Goal: Transaction & Acquisition: Subscribe to service/newsletter

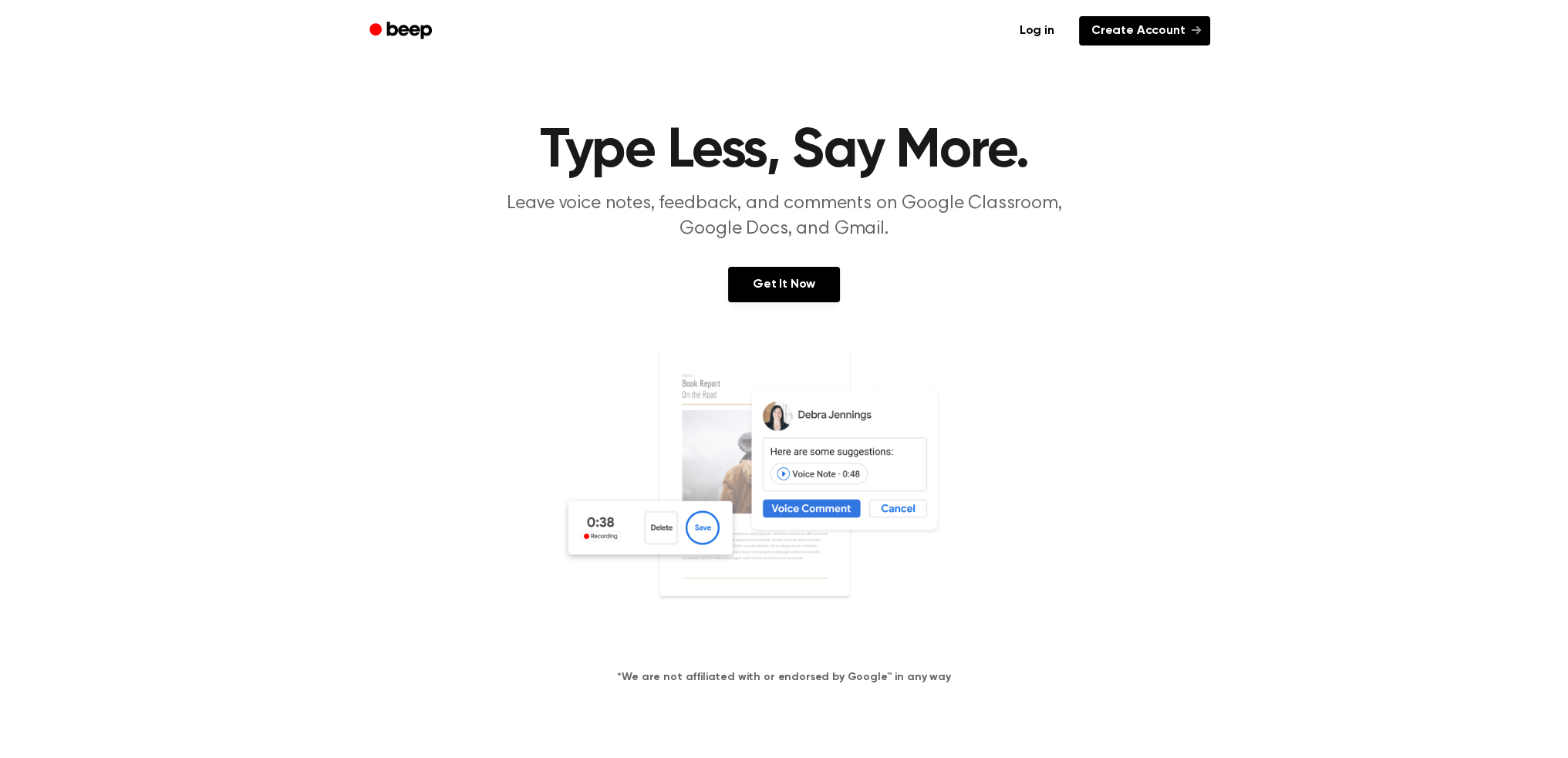
click at [1167, 33] on link "Create Account" at bounding box center [1145, 31] width 131 height 29
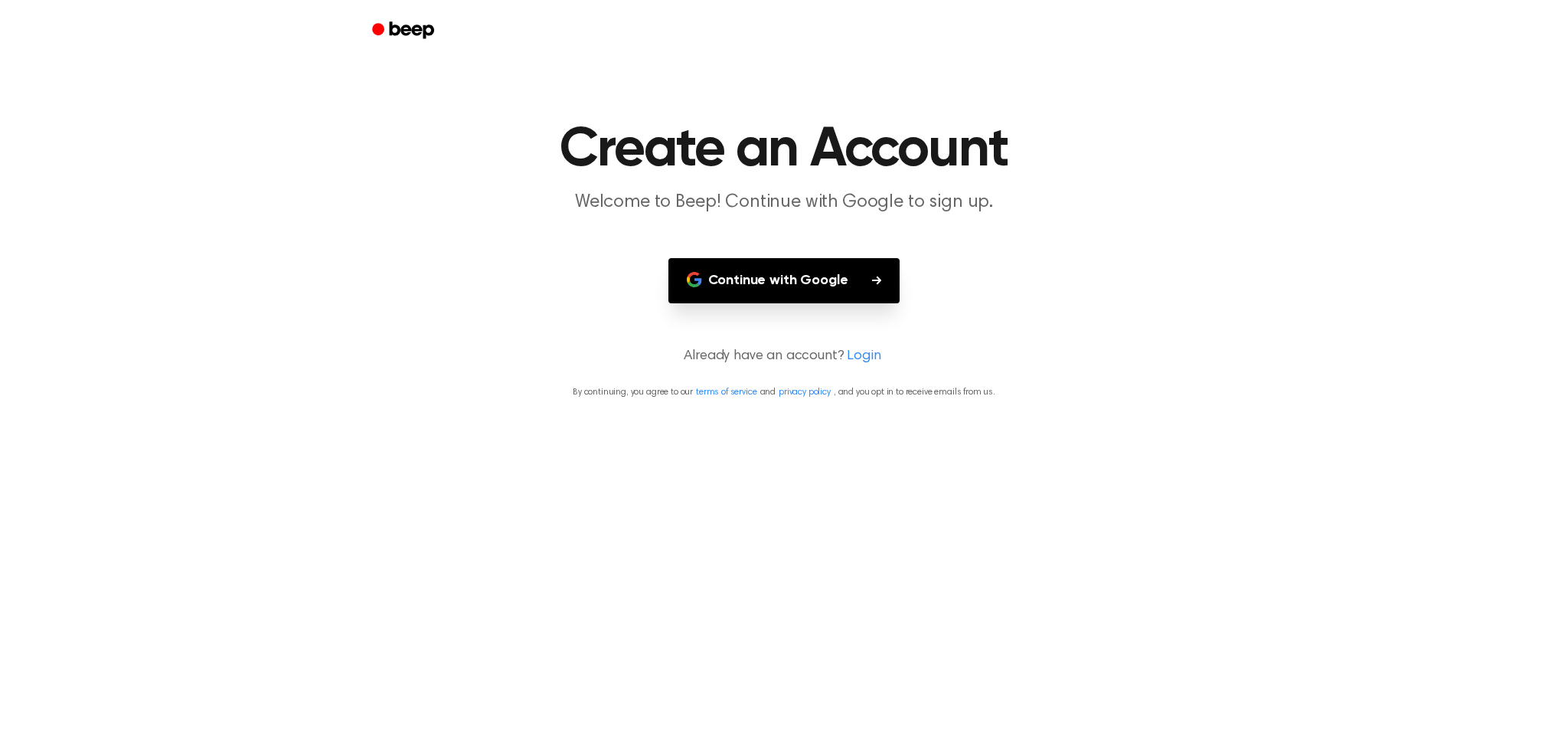
click at [725, 393] on link "terms of service" at bounding box center [726, 392] width 61 height 9
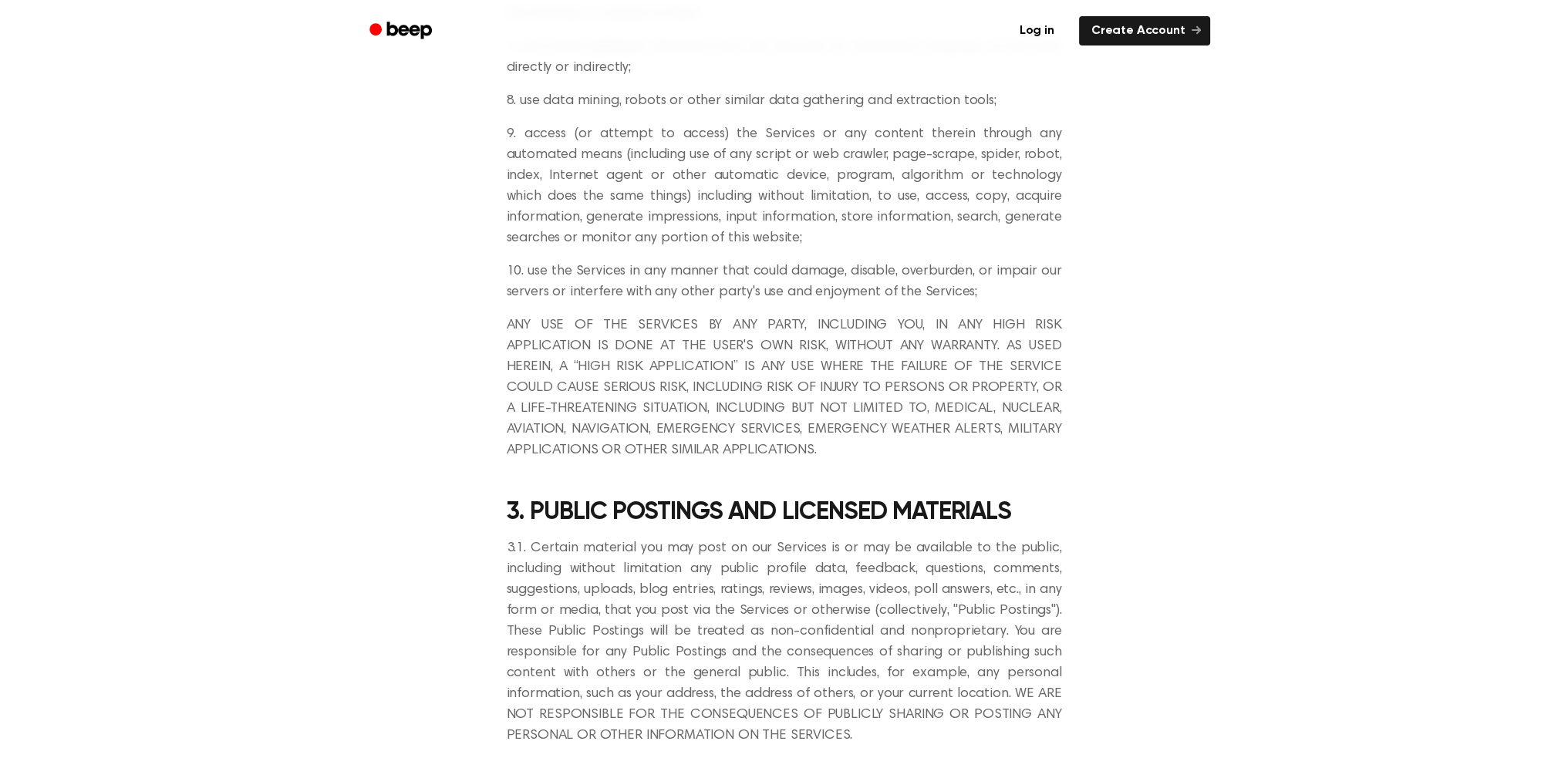
scroll to position [1773, 0]
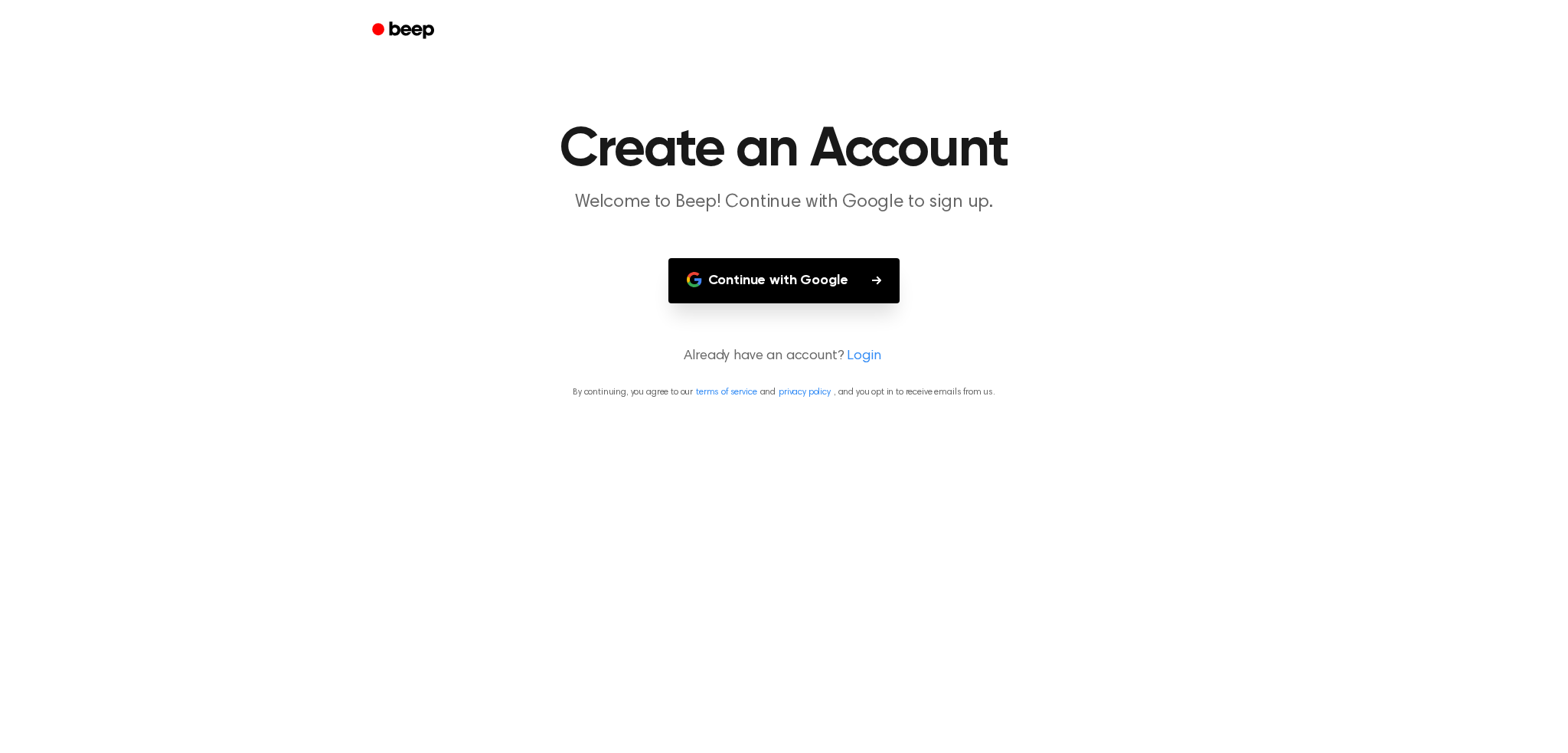
click at [860, 355] on link "Login" at bounding box center [863, 356] width 34 height 21
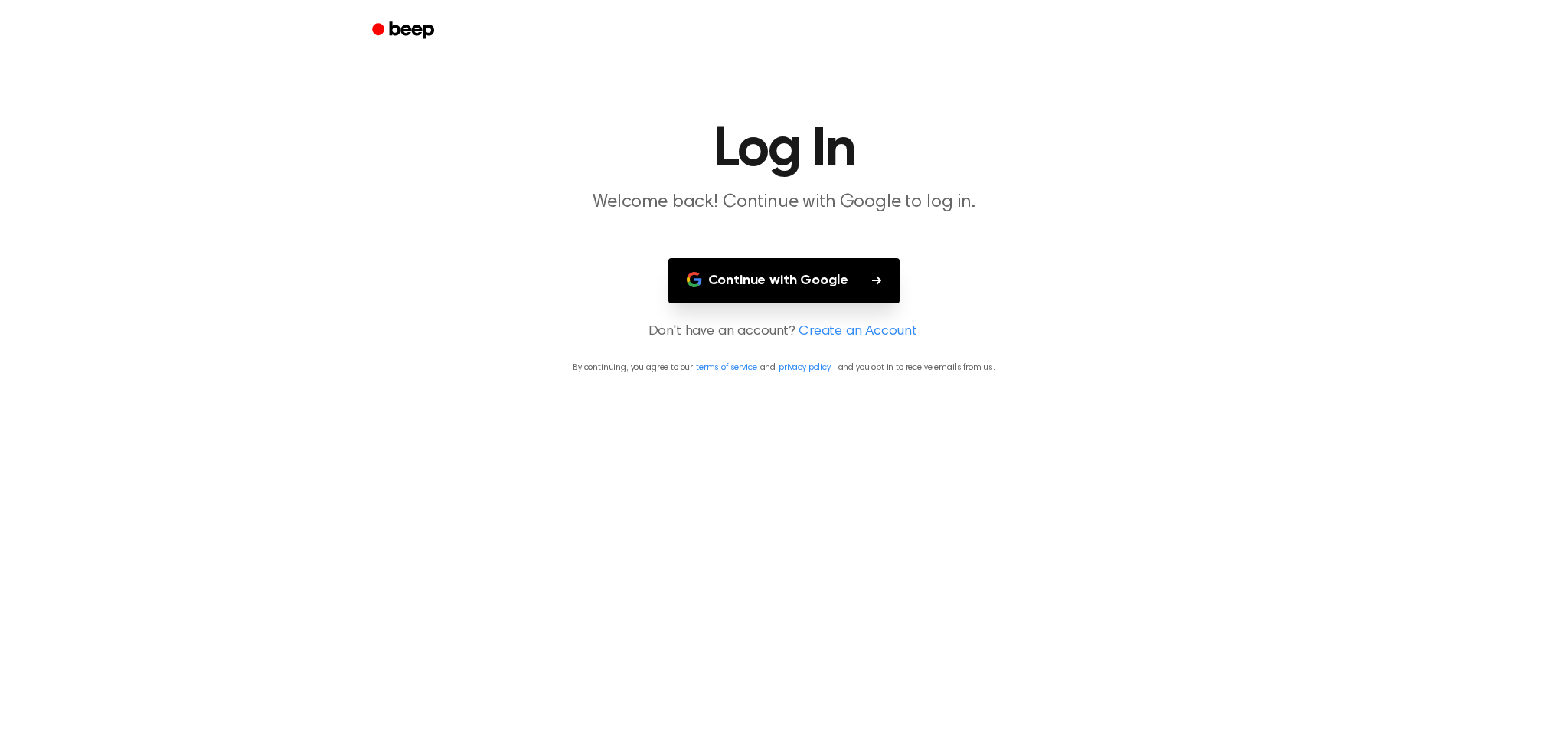
click at [874, 332] on link "Create an Account" at bounding box center [858, 332] width 118 height 21
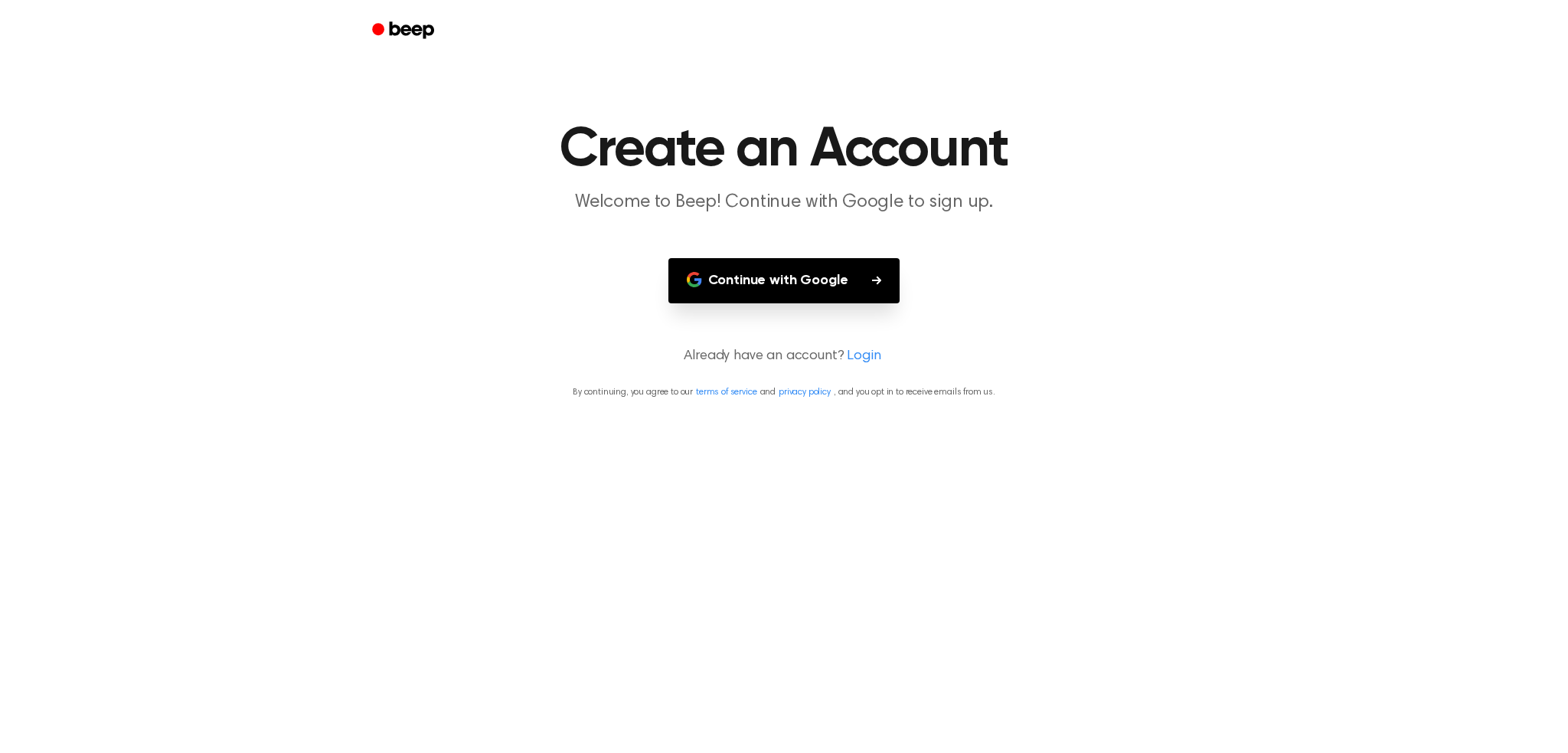
click at [814, 279] on button "Continue with Google" at bounding box center [784, 280] width 232 height 45
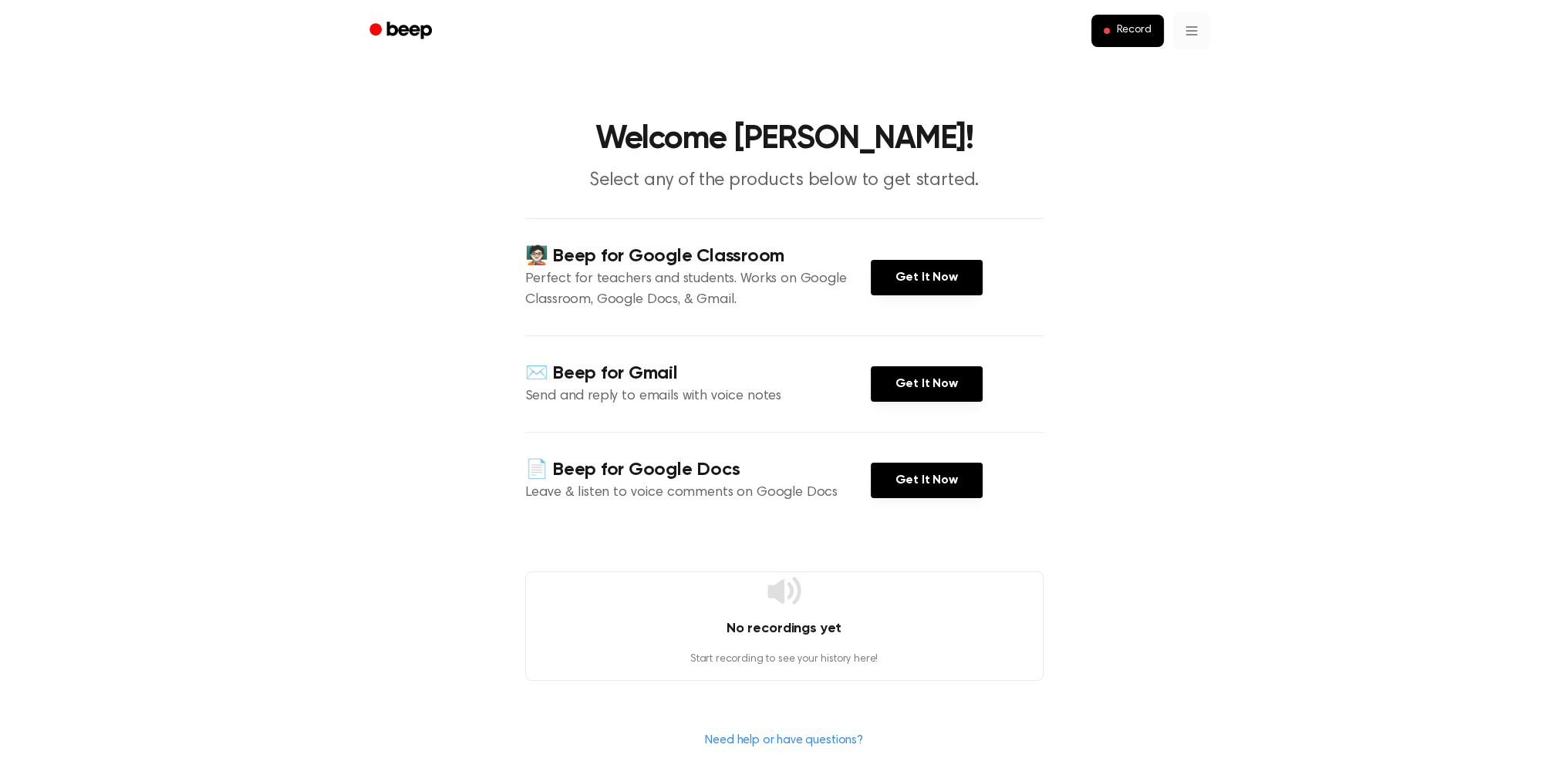
click at [1195, 31] on html "Record Welcome [PERSON_NAME]! Select any of the products below to get started. …" at bounding box center [784, 570] width 1568 height 1141
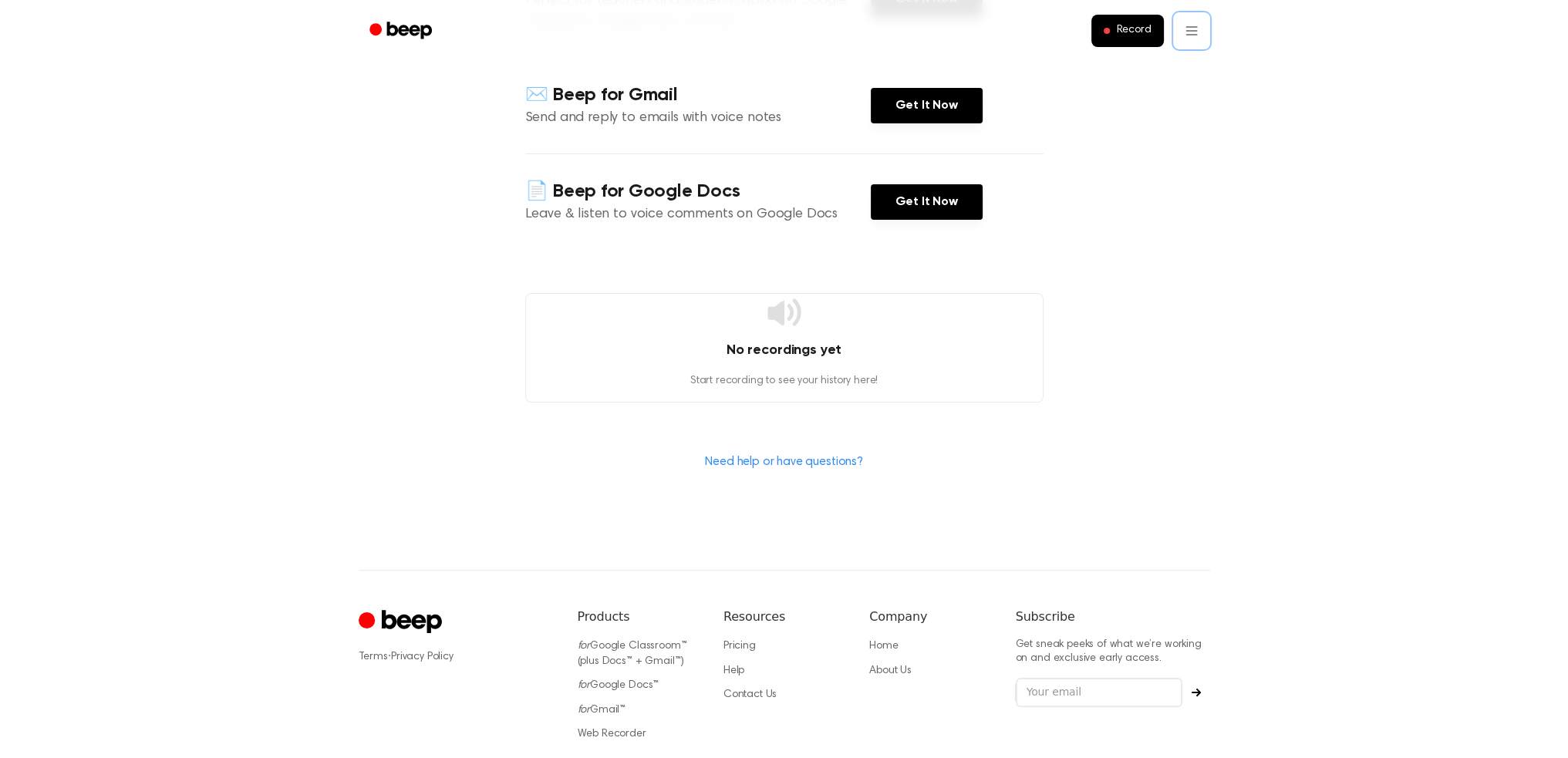
scroll to position [308, 0]
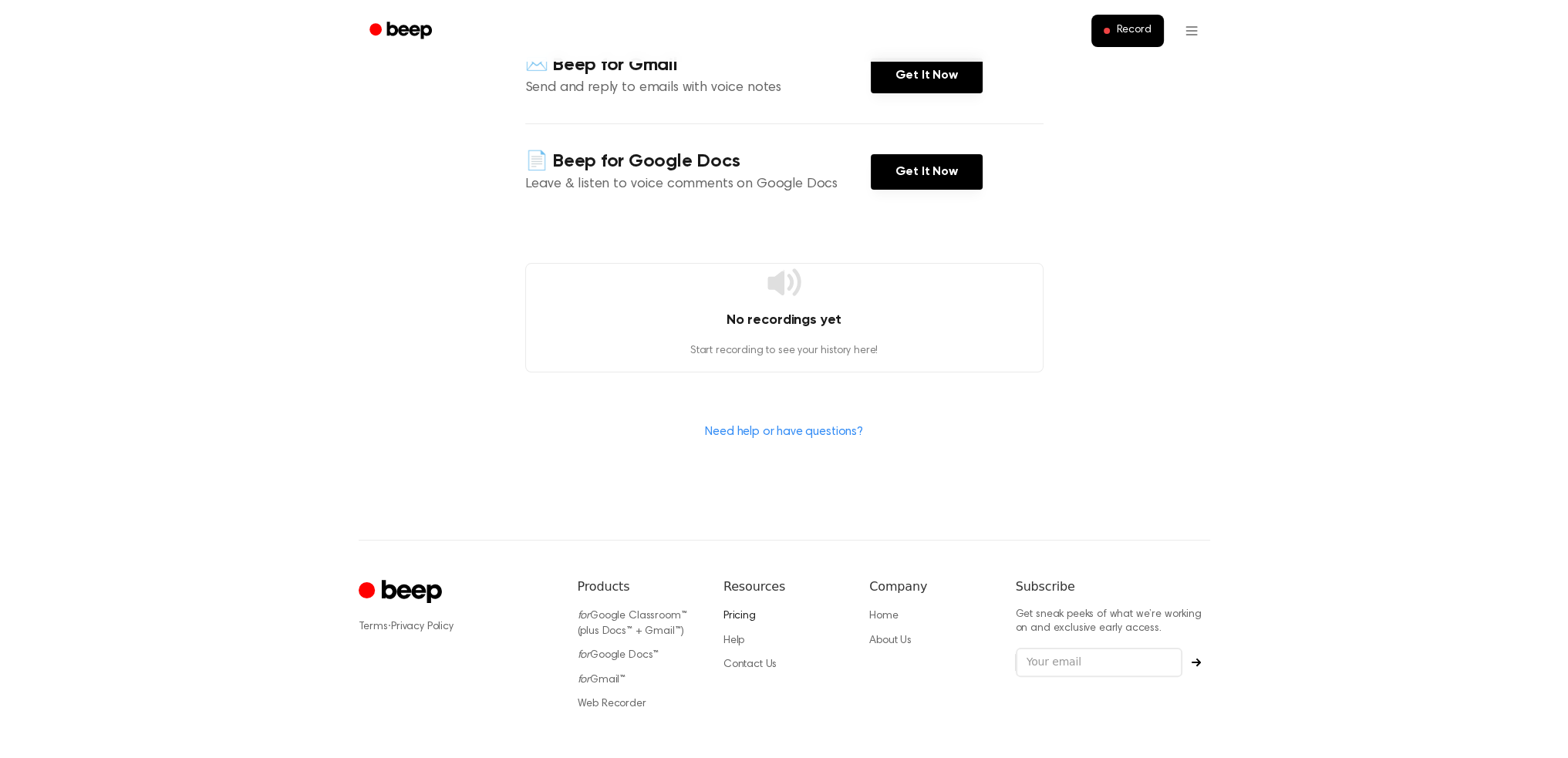
click at [745, 614] on link "Pricing" at bounding box center [740, 616] width 32 height 11
